Goal: Information Seeking & Learning: Learn about a topic

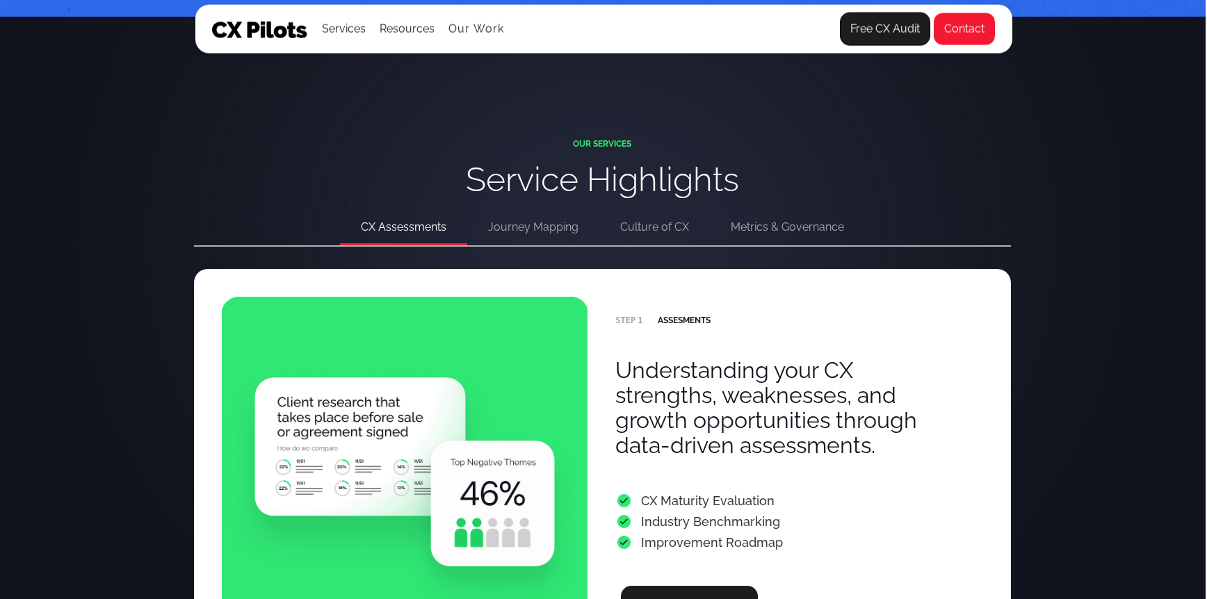
scroll to position [2638, 1]
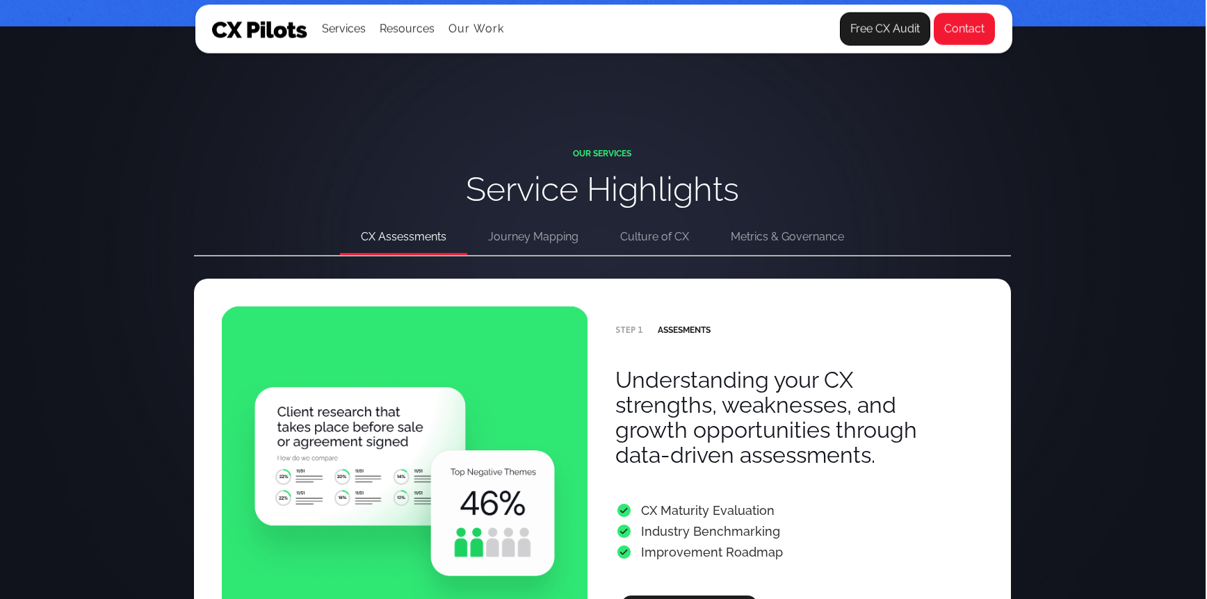
click at [513, 239] on div "Journey Mapping" at bounding box center [533, 236] width 90 height 19
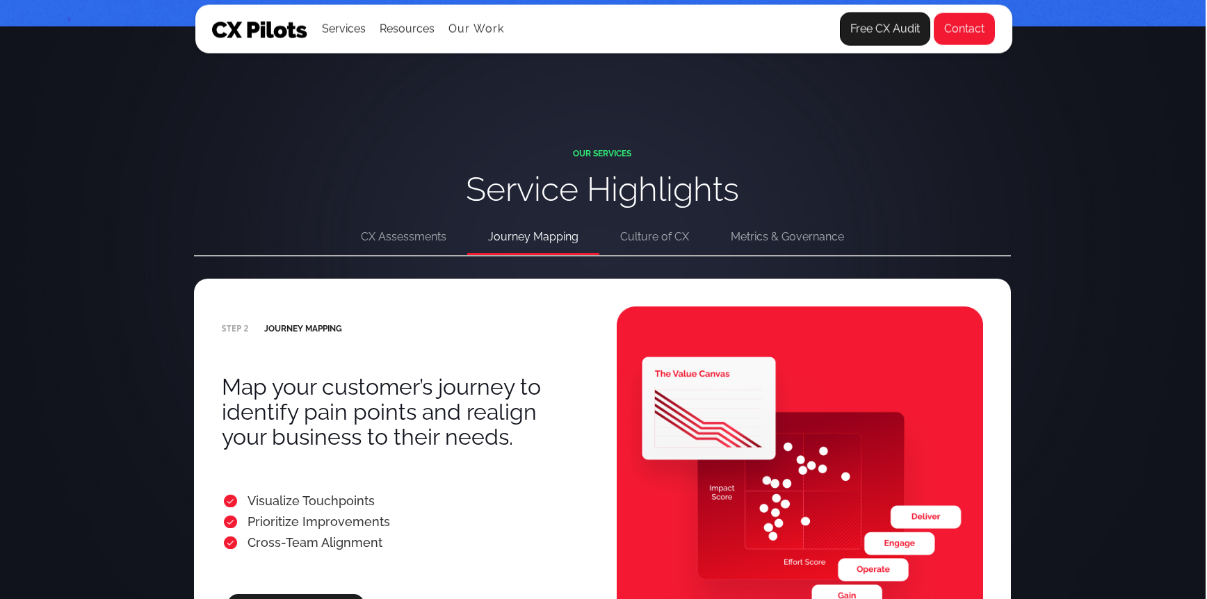
click at [416, 238] on div "CX Assessments" at bounding box center [404, 236] width 86 height 19
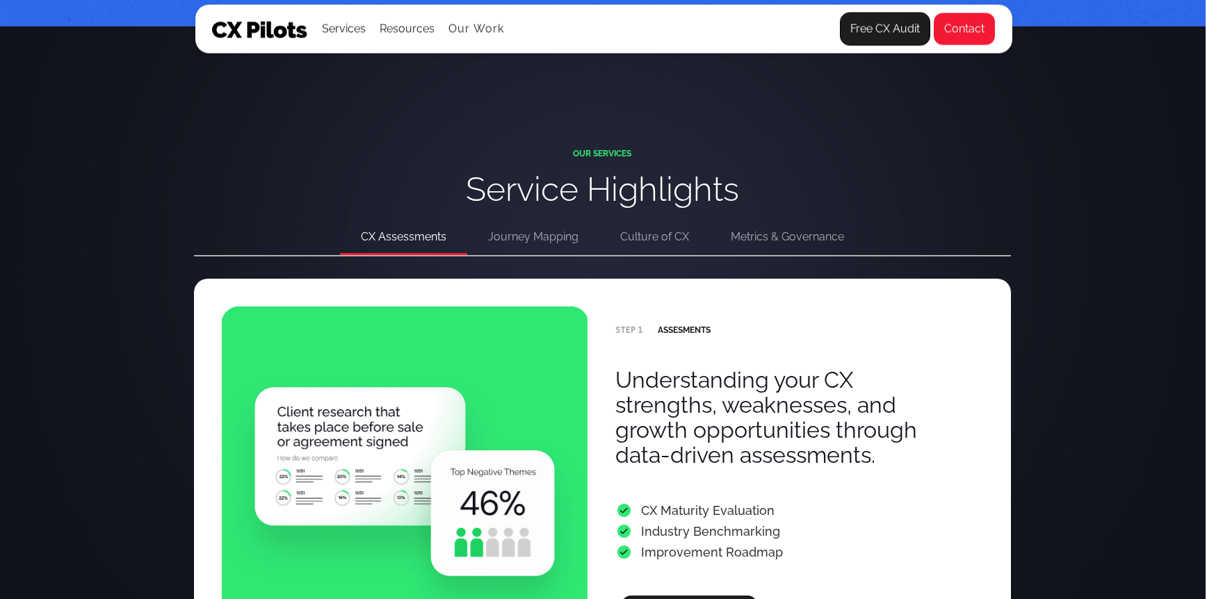
click at [546, 239] on div "Journey Mapping" at bounding box center [533, 236] width 90 height 19
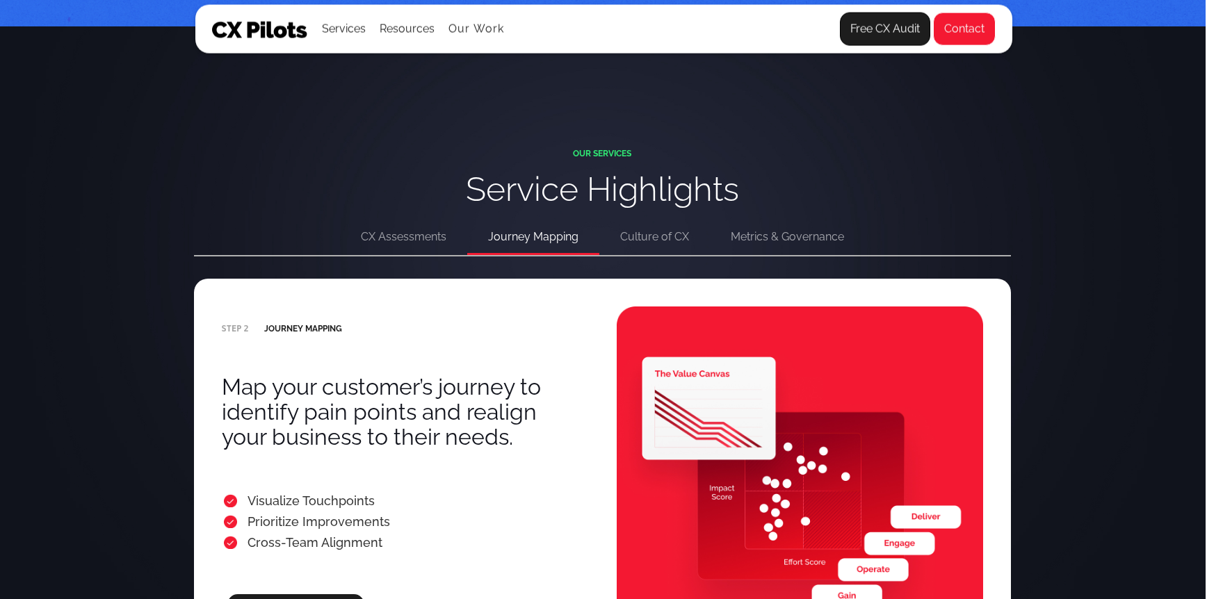
click at [428, 243] on div "CX Assessments" at bounding box center [404, 236] width 86 height 19
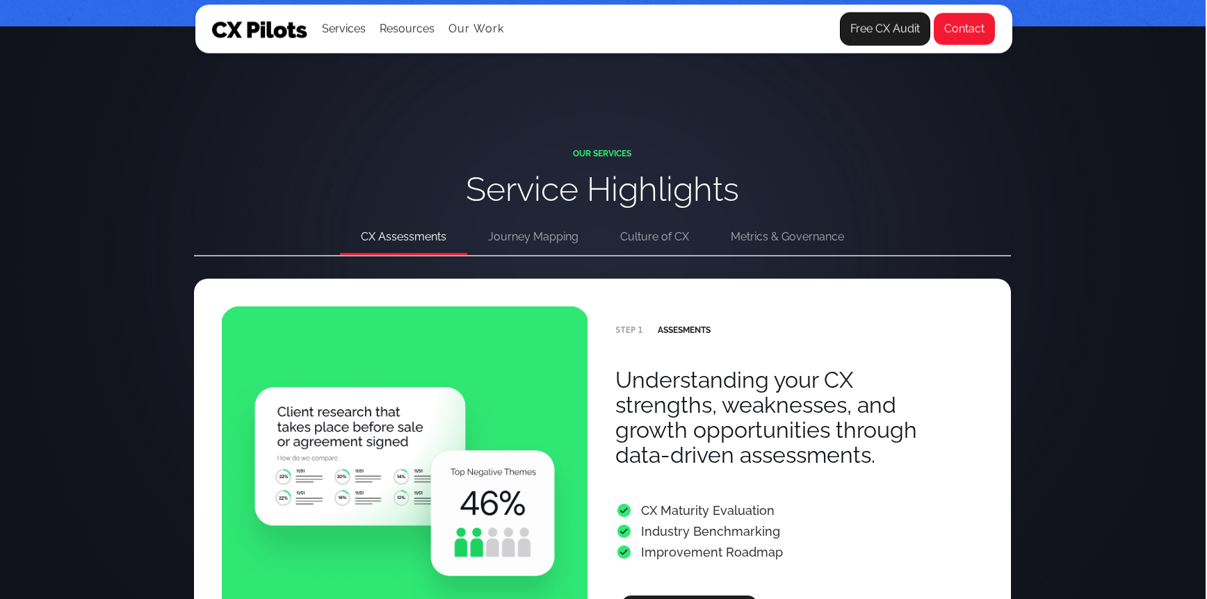
click at [535, 241] on div "Journey Mapping" at bounding box center [533, 236] width 90 height 19
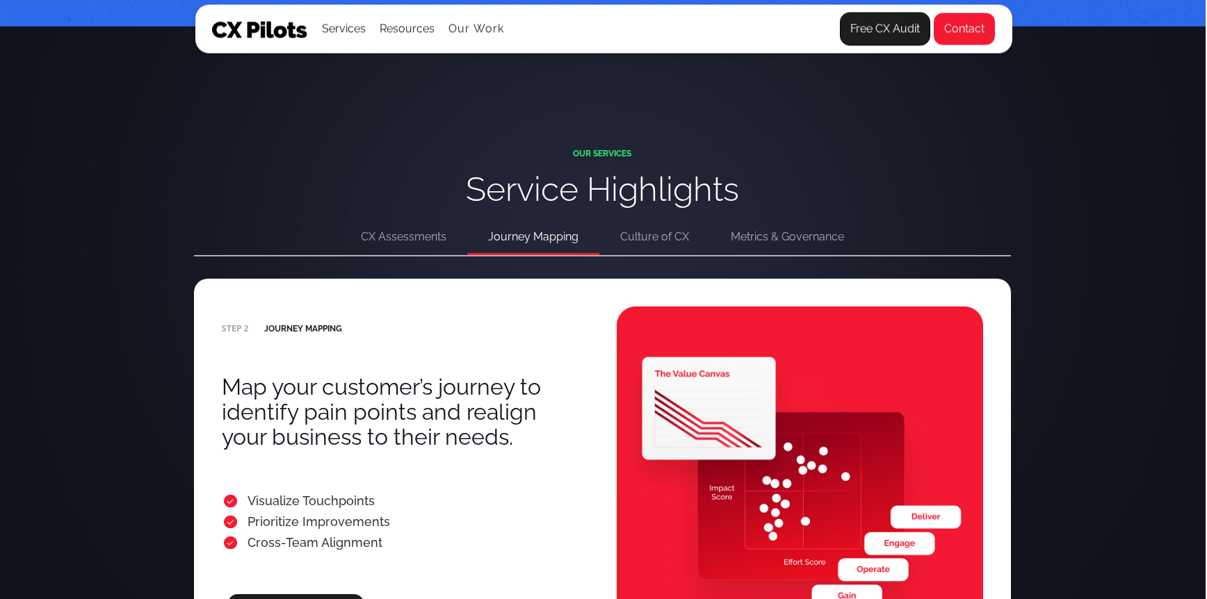
click at [654, 240] on div "Culture of CX" at bounding box center [654, 236] width 69 height 19
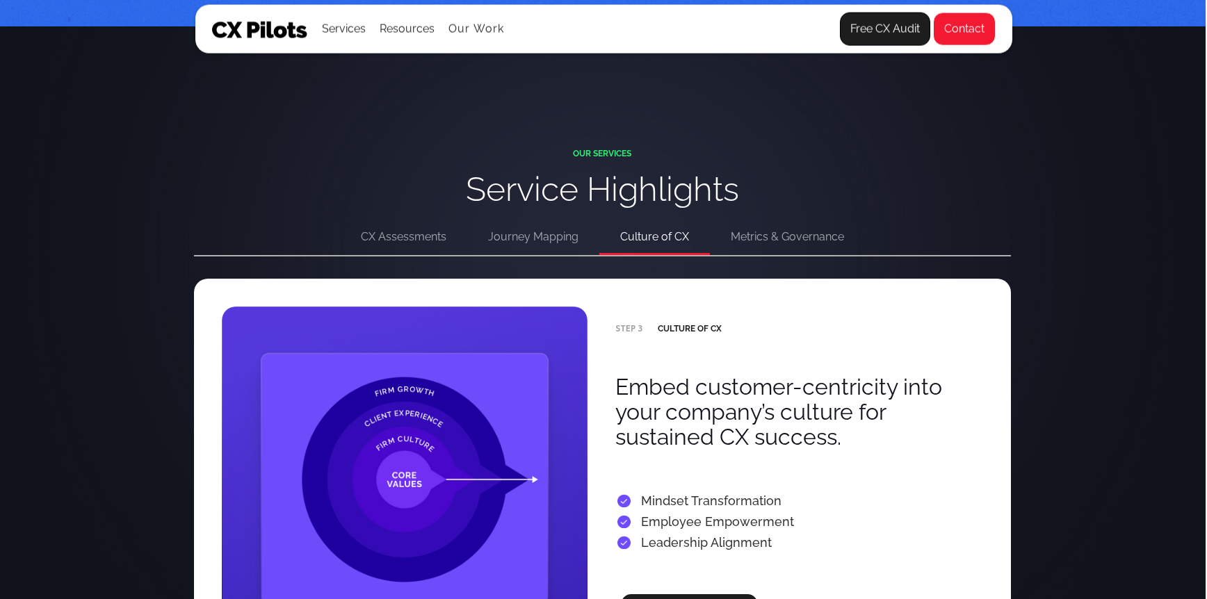
click at [522, 238] on div "Journey Mapping" at bounding box center [533, 236] width 90 height 19
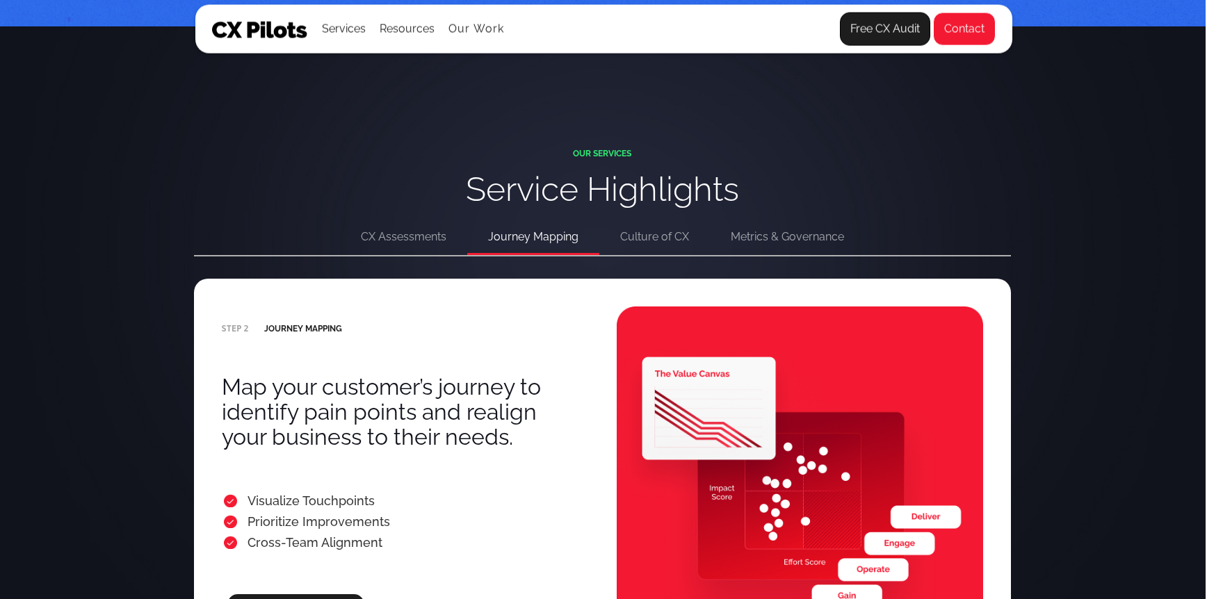
click at [377, 234] on div "CX Assessments" at bounding box center [404, 236] width 86 height 19
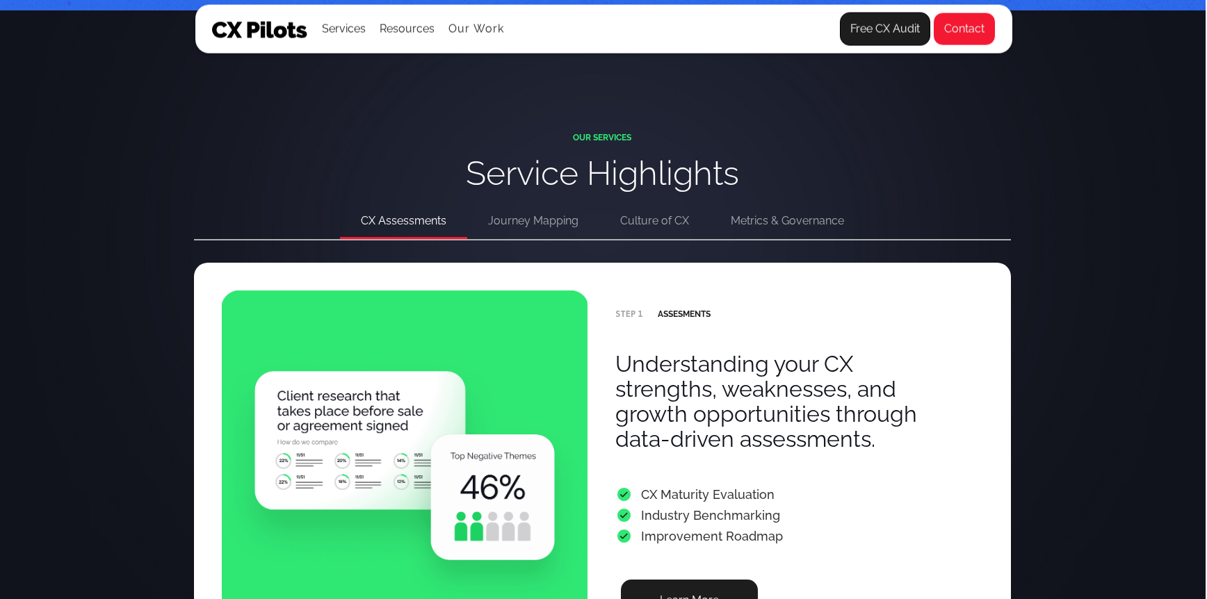
scroll to position [2655, 1]
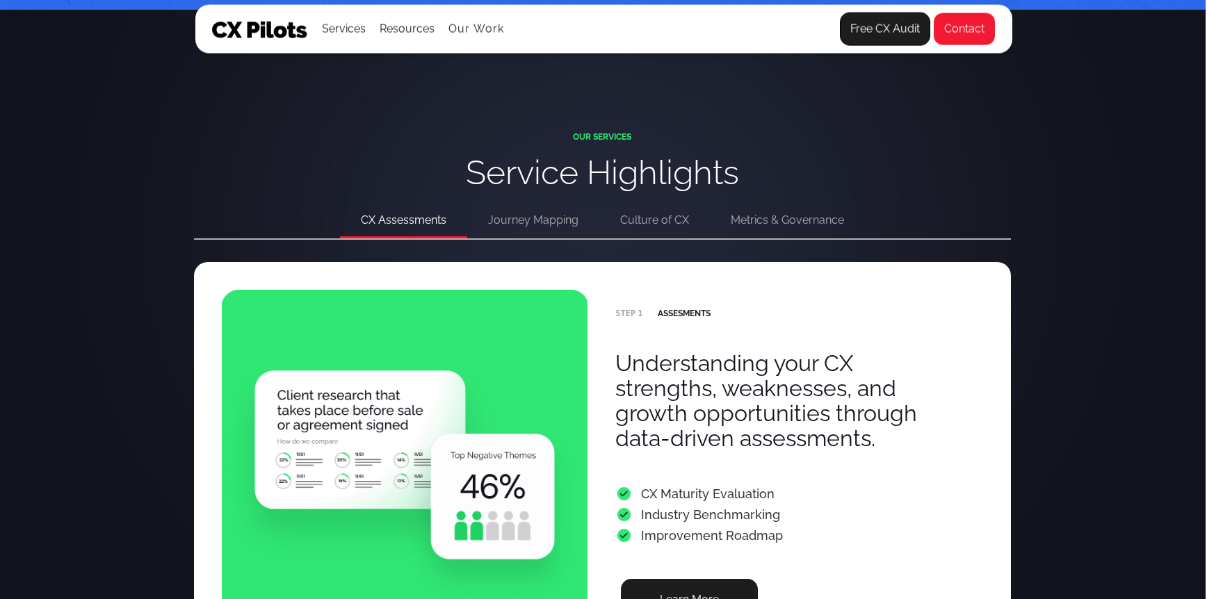
click at [530, 220] on div "Journey Mapping" at bounding box center [533, 220] width 90 height 19
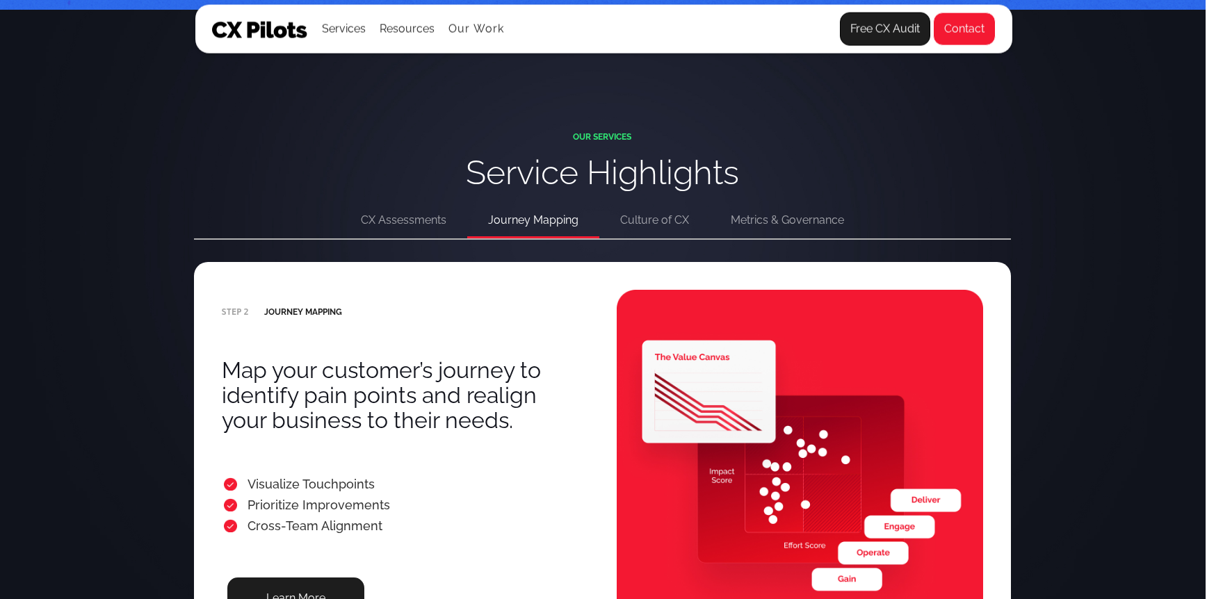
click at [647, 220] on div "Culture of CX" at bounding box center [654, 220] width 69 height 19
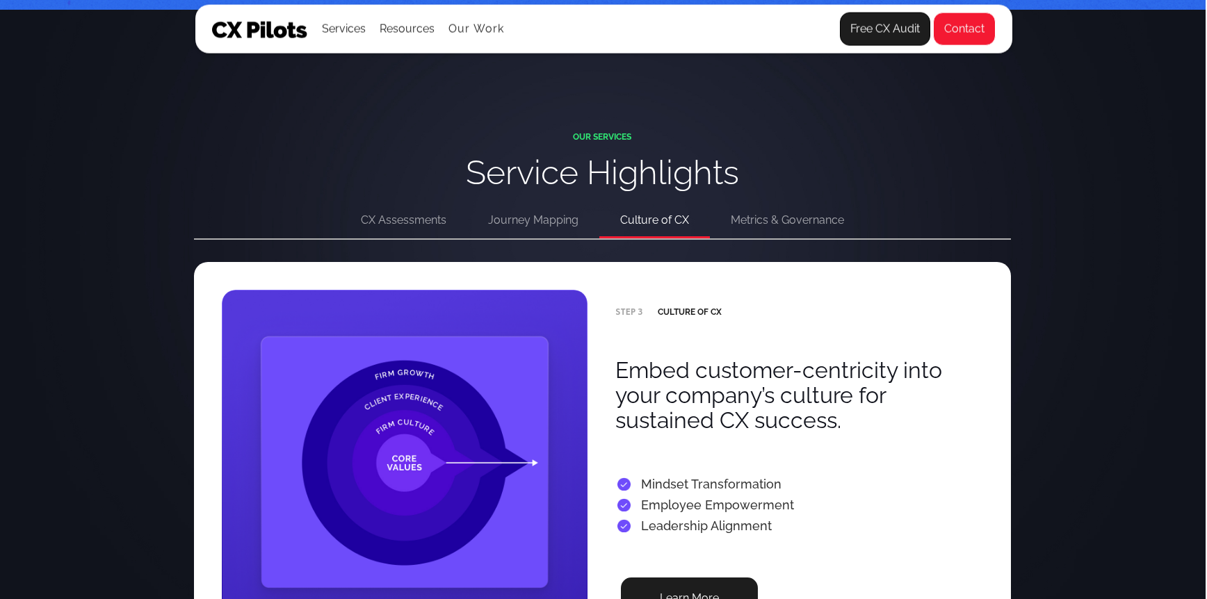
click at [774, 222] on div "Metrics & Governance" at bounding box center [787, 220] width 113 height 19
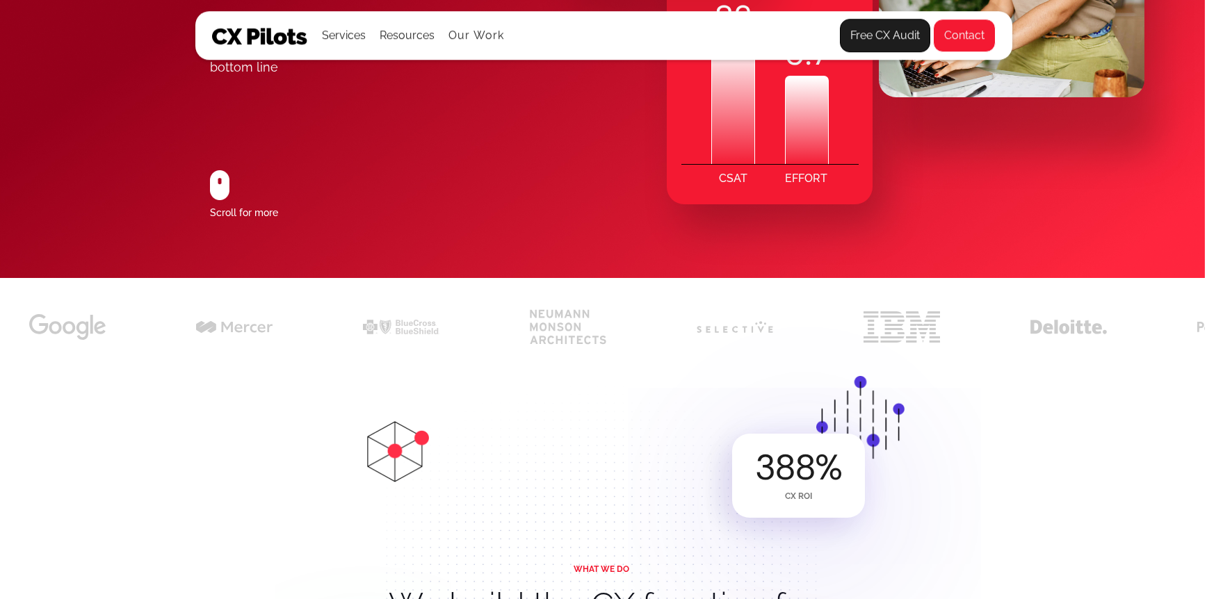
scroll to position [0, 2]
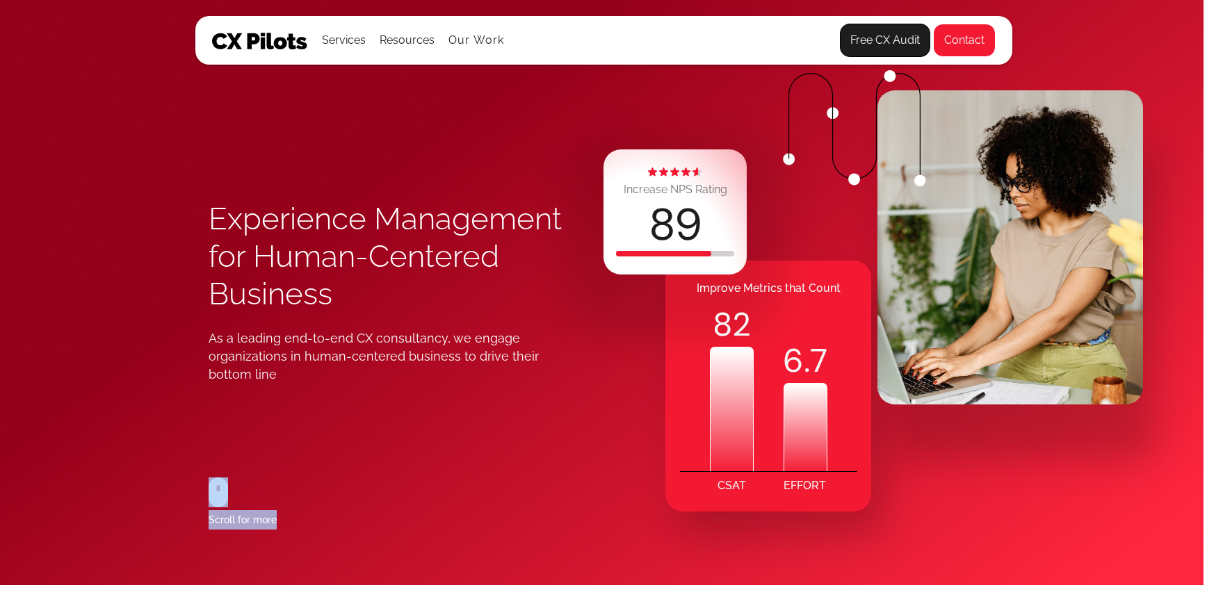
drag, startPoint x: 190, startPoint y: 462, endPoint x: 325, endPoint y: 574, distance: 175.4
click at [325, 574] on div "Experience Management for Human-Centered Business As a leading end-to-end CX co…" at bounding box center [600, 289] width 1207 height 591
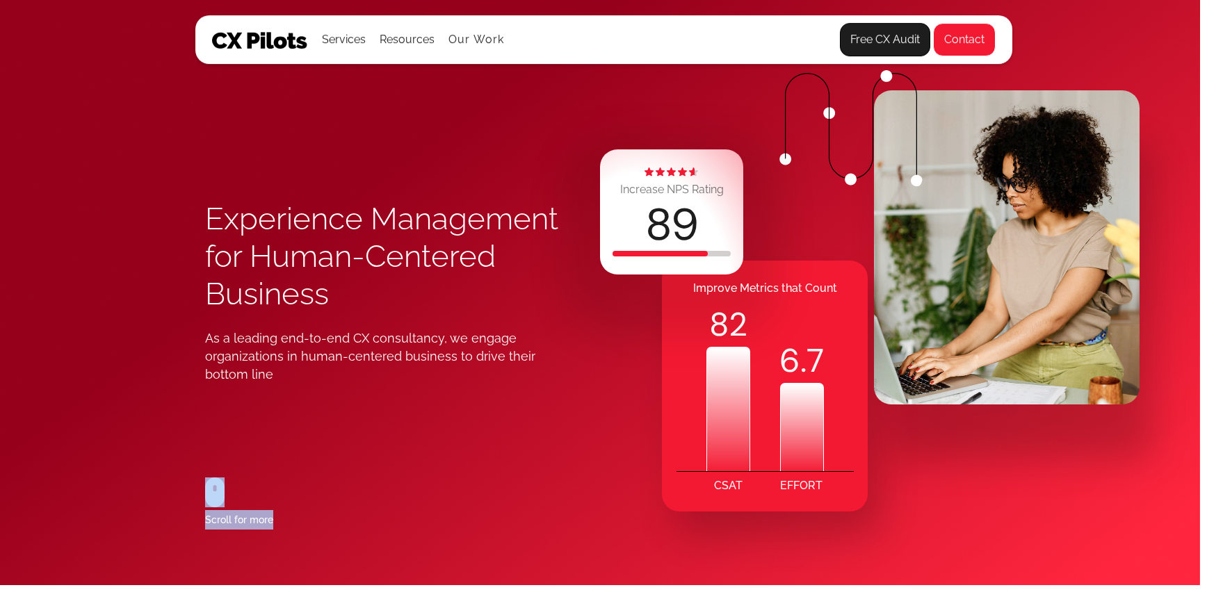
click at [319, 519] on div "Experience Management for Human-Centered Business As a leading end-to-end CX co…" at bounding box center [401, 364] width 392 height 444
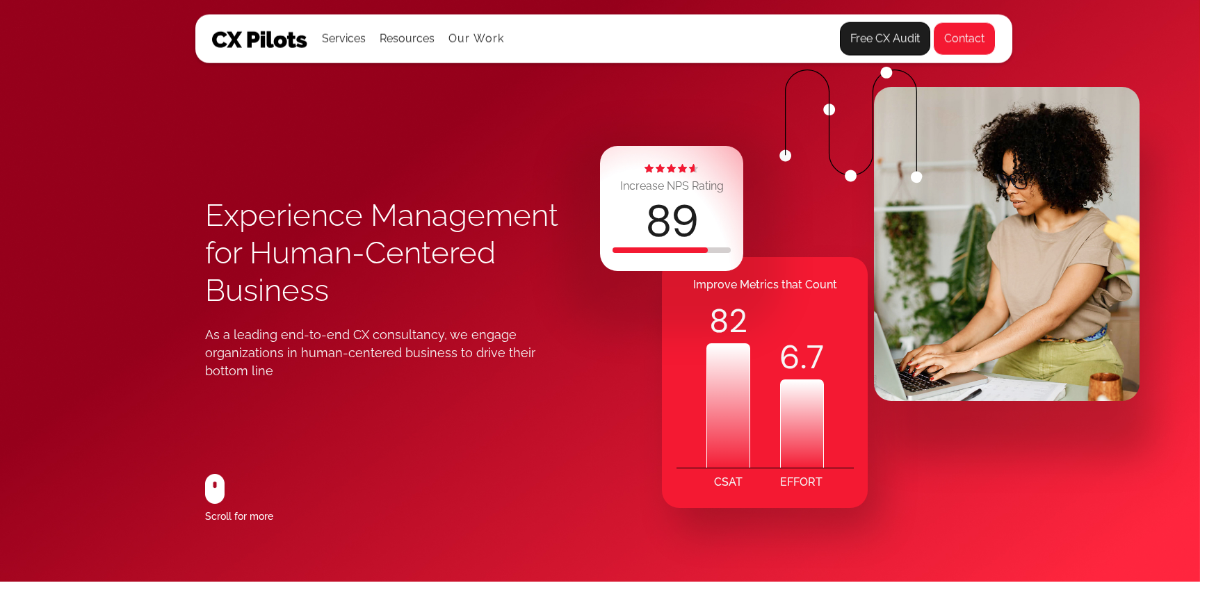
scroll to position [0, 7]
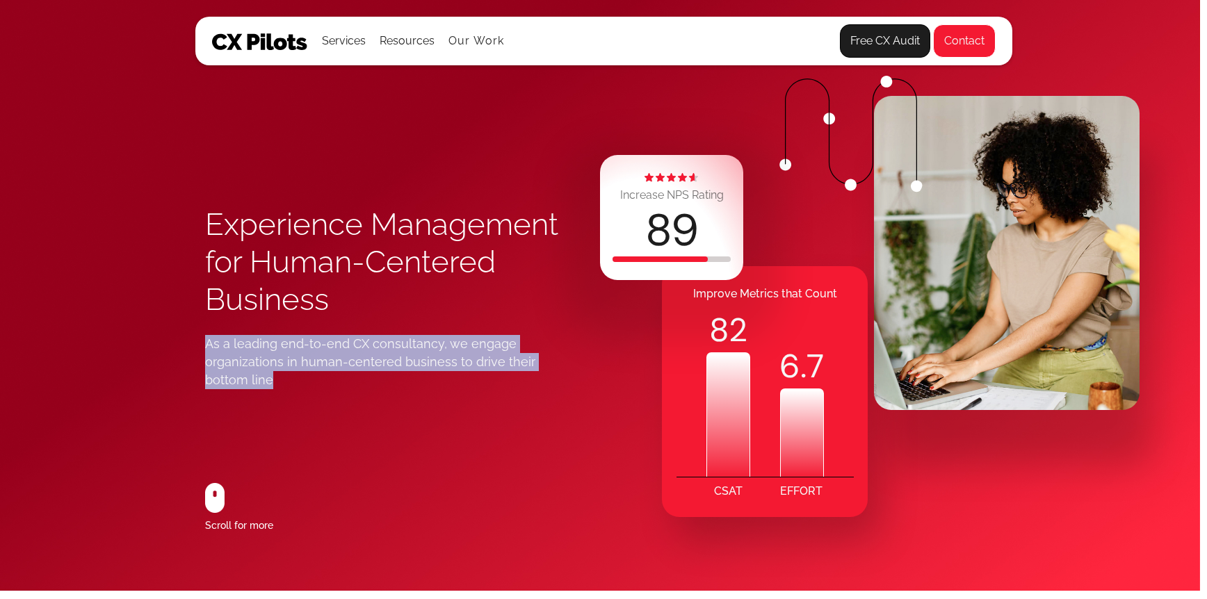
drag, startPoint x: 260, startPoint y: 379, endPoint x: 192, endPoint y: 342, distance: 77.5
click at [192, 342] on div "Experience Management for Human-Centered Business As a leading end-to-end CX co…" at bounding box center [596, 291] width 817 height 599
copy div "As a leading end-to-end CX consultancy, we engage organizations in human-center…"
